Goal: Transaction & Acquisition: Purchase product/service

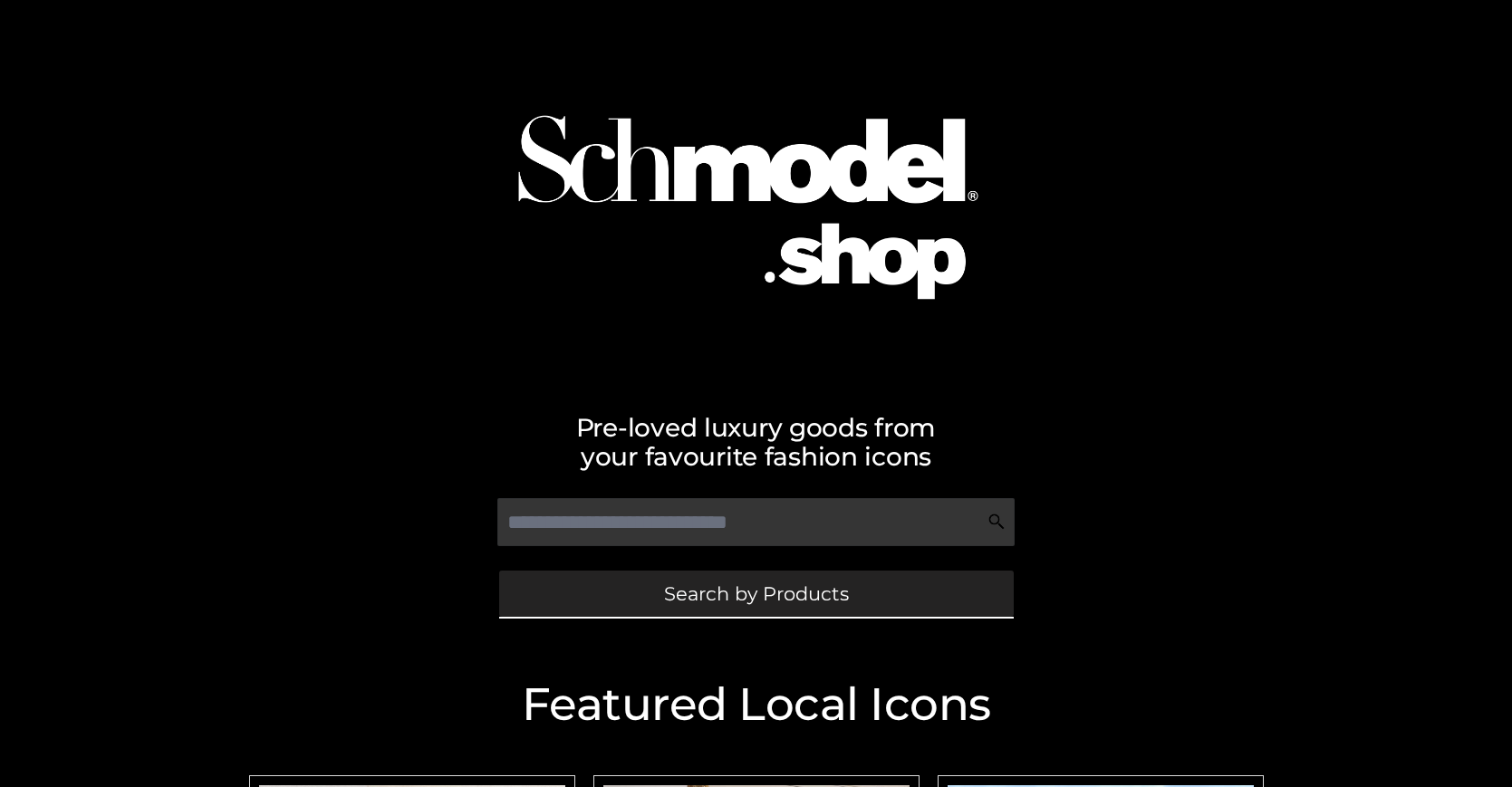
click at [755, 593] on span "Search by Products" at bounding box center [756, 594] width 185 height 19
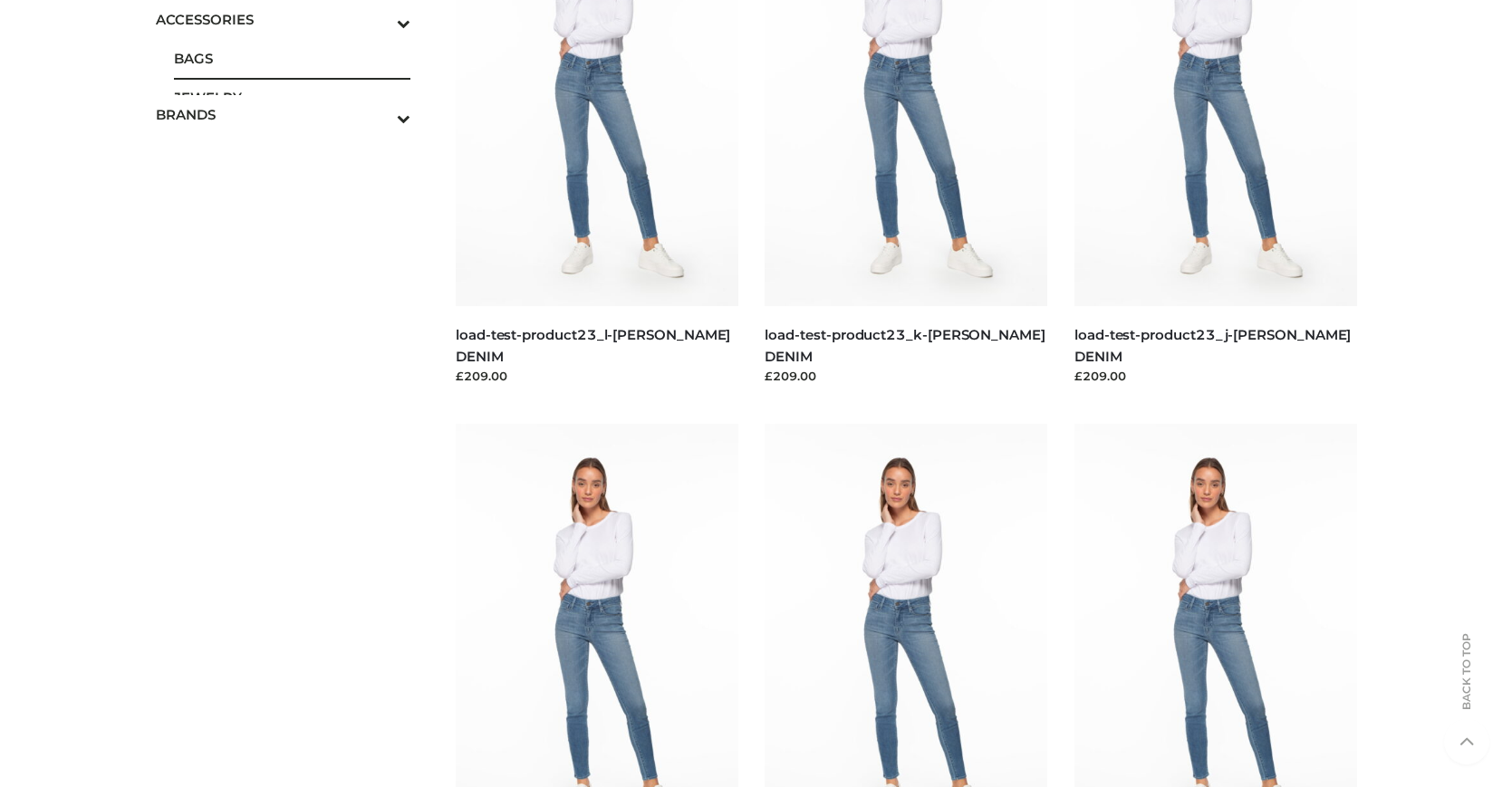
click at [292, 58] on span "BAGS" at bounding box center [292, 58] width 237 height 20
